Goal: Complete application form

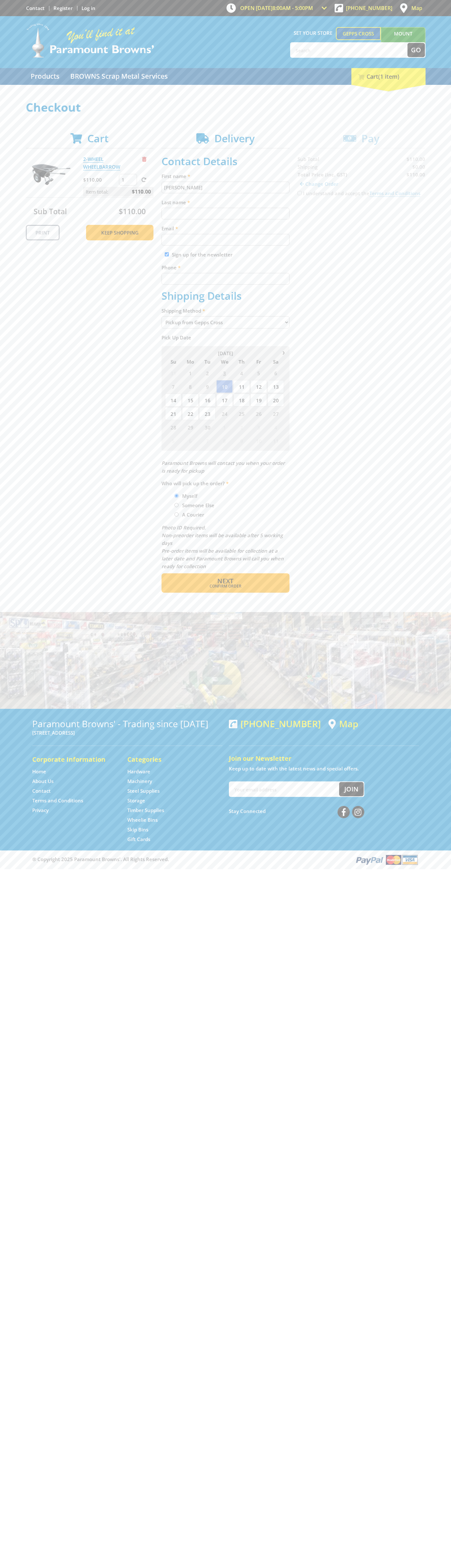
type input "[PERSON_NAME]"
type input "[EMAIL_ADDRESS][DOMAIN_NAME]"
type input "0293744000"
click at [226, 581] on span "Next" at bounding box center [226, 581] width 16 height 9
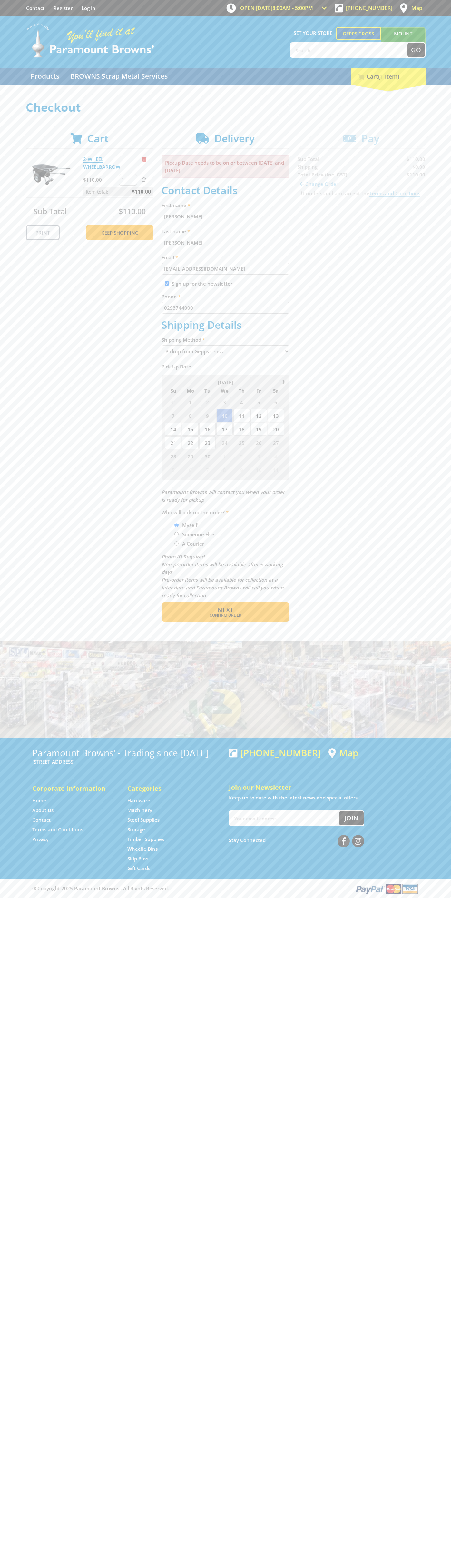
type input "[PERSON_NAME]"
click at [226, 615] on span "Confirm order" at bounding box center [226, 614] width 100 height 4
click at [226, 610] on span "Next" at bounding box center [226, 610] width 16 height 9
